Goal: Task Accomplishment & Management: Use online tool/utility

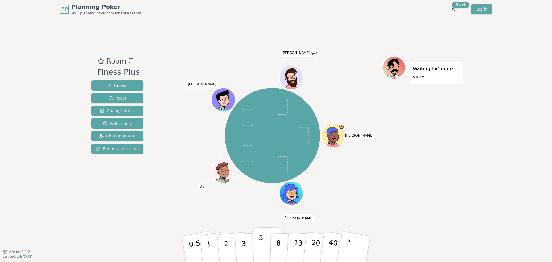
click at [262, 242] on p "5" at bounding box center [261, 249] width 5 height 31
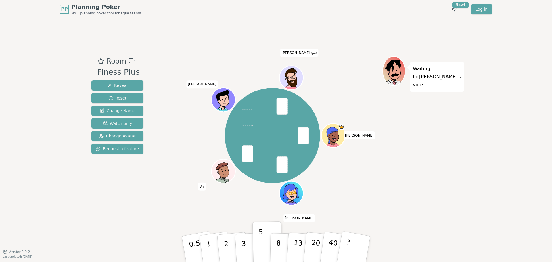
click at [347, 178] on div "[PERSON_NAME] [PERSON_NAME] [PERSON_NAME] (you)" at bounding box center [273, 135] width 220 height 139
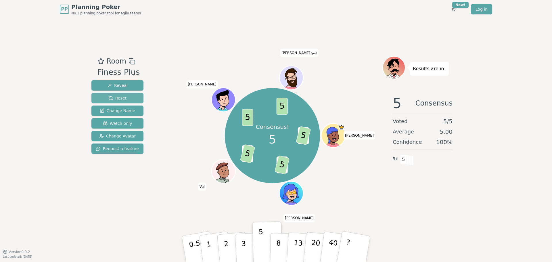
click at [116, 97] on span "Reset" at bounding box center [117, 98] width 18 height 6
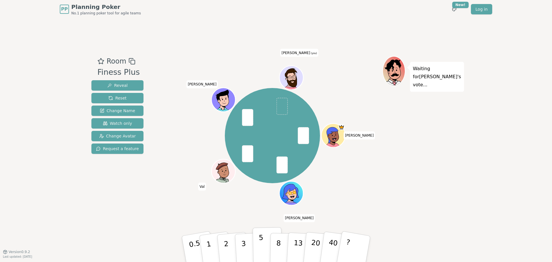
click at [262, 245] on p "5" at bounding box center [261, 249] width 5 height 31
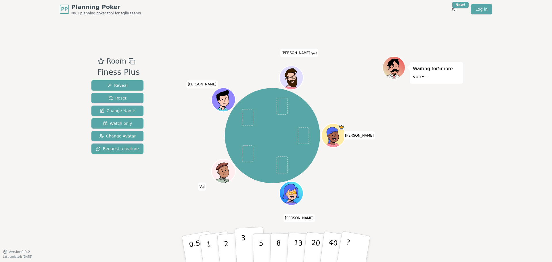
click at [244, 251] on p "3" at bounding box center [244, 249] width 6 height 31
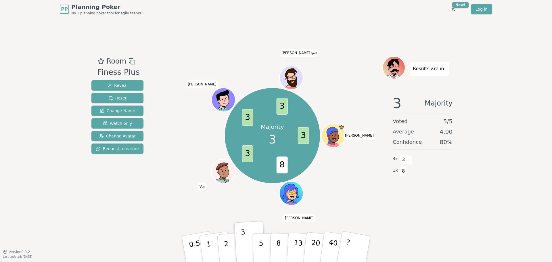
click at [332, 181] on div "Majority 3 3 8 3 3 3 [PERSON_NAME] [PERSON_NAME] [PERSON_NAME] (you)" at bounding box center [273, 135] width 220 height 139
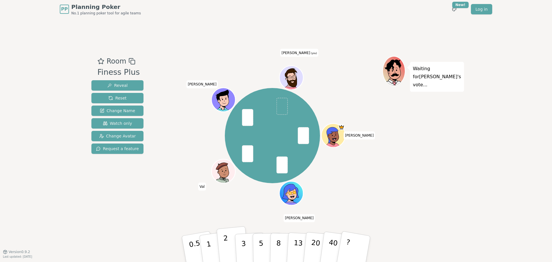
click at [227, 246] on p "2" at bounding box center [226, 249] width 7 height 31
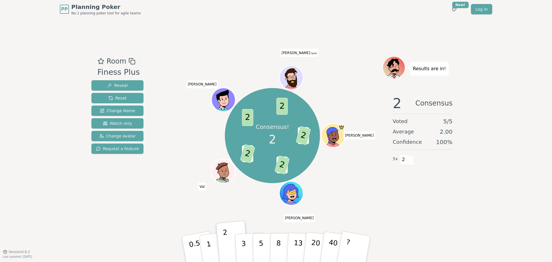
click at [400, 200] on div "2 Consensus Voted 5 / 5 Average 2.00 Confidence 100 % 5 x 2" at bounding box center [423, 148] width 81 height 115
click at [172, 197] on div "Consensus! 2 3 2 3 2 1 2 2 2 [PERSON_NAME] [PERSON_NAME] [PERSON_NAME] (you)" at bounding box center [273, 135] width 220 height 139
click at [281, 248] on button "8" at bounding box center [285, 249] width 30 height 44
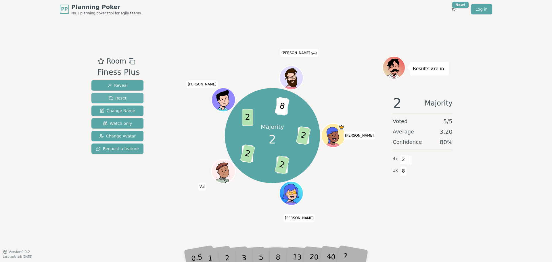
click at [114, 98] on span "Reset" at bounding box center [117, 98] width 18 height 6
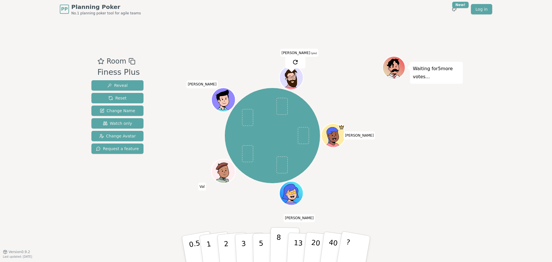
click at [277, 247] on p "8" at bounding box center [278, 248] width 5 height 31
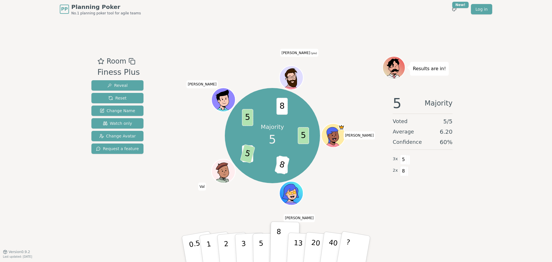
click at [181, 128] on div "Majority 5 5 40 8 3 5 5 8 [PERSON_NAME] [PERSON_NAME] [PERSON_NAME] (you)" at bounding box center [273, 135] width 220 height 139
click at [374, 135] on div "Majority 5 5 40 8 3 5 5 8 [PERSON_NAME] [PERSON_NAME] [PERSON_NAME] (you)" at bounding box center [273, 135] width 220 height 139
